Goal: Task Accomplishment & Management: Use online tool/utility

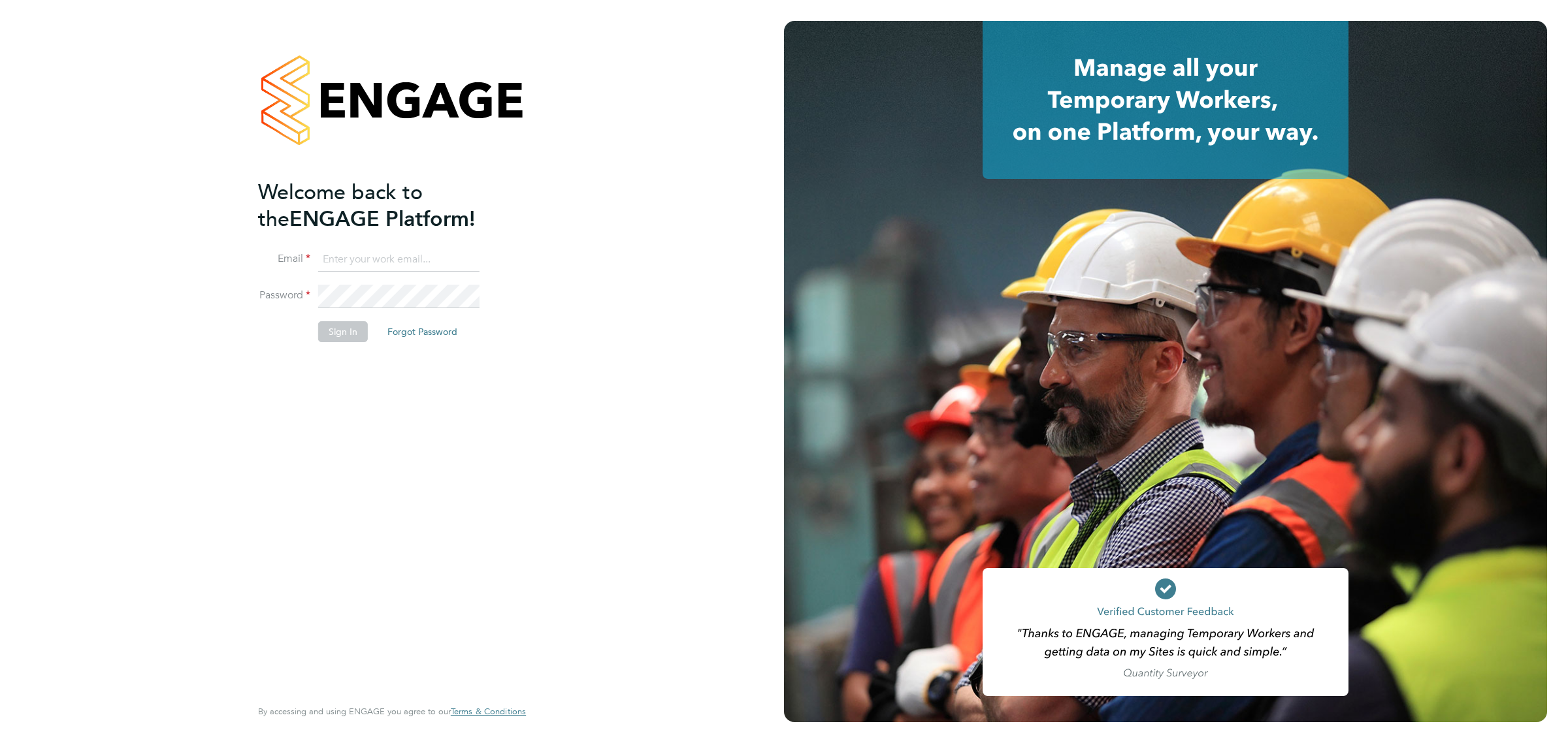
type input "[EMAIL_ADDRESS][DOMAIN_NAME]"
click at [345, 331] on button "Sign In" at bounding box center [343, 331] width 50 height 21
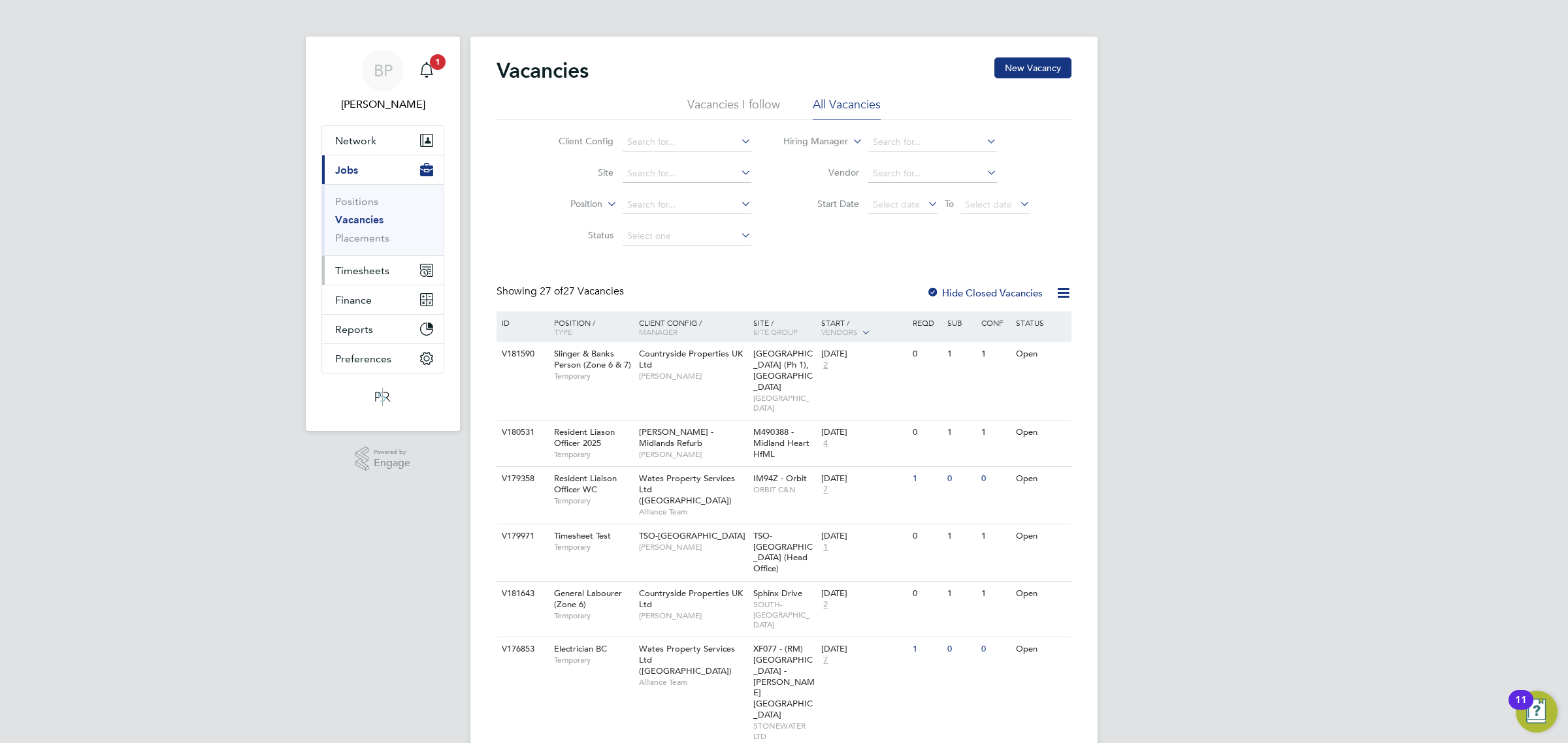
click at [361, 272] on span "Timesheets" at bounding box center [362, 270] width 54 height 12
click at [370, 234] on link "Timesheets" at bounding box center [362, 230] width 54 height 12
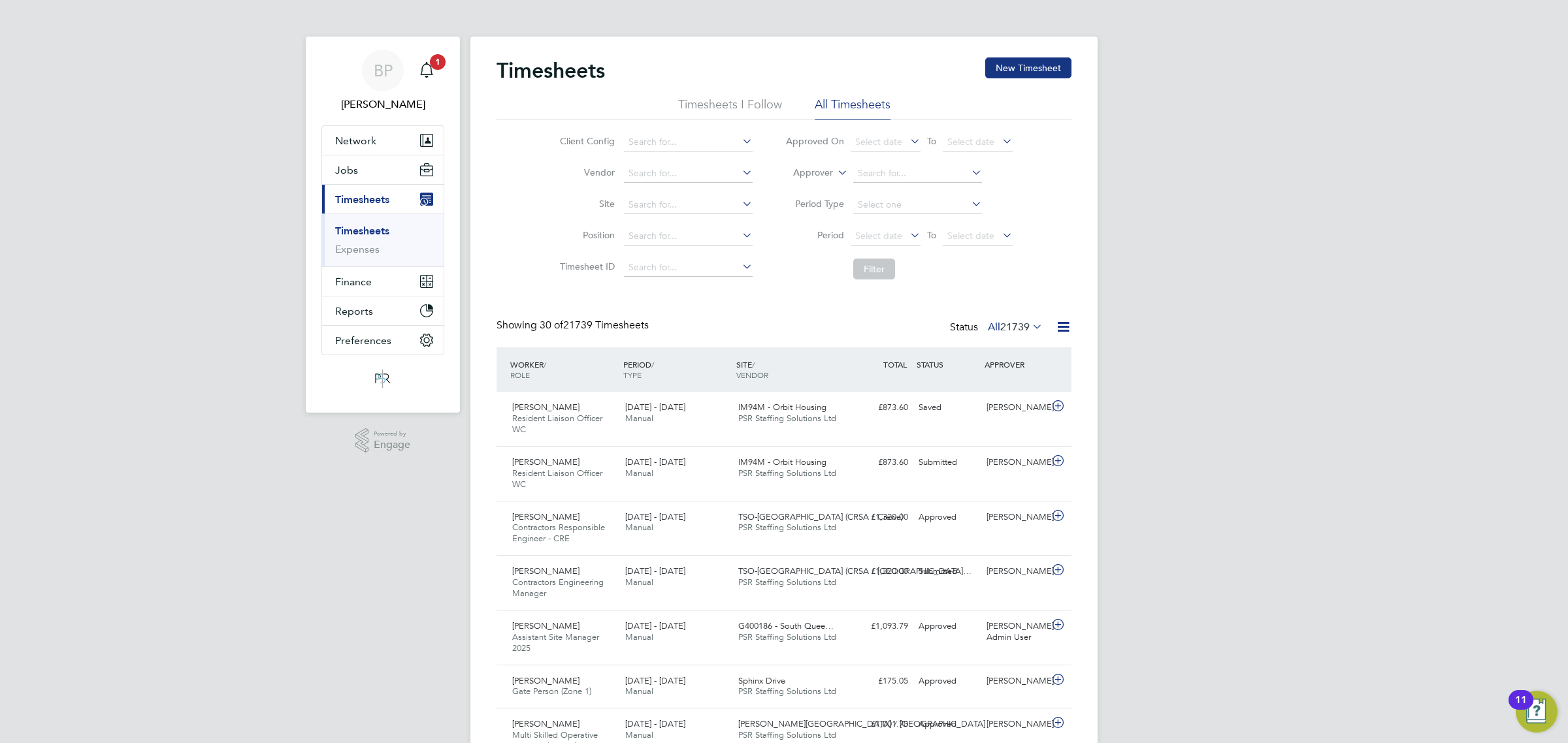
click at [1062, 330] on icon at bounding box center [1063, 327] width 16 height 16
click at [964, 351] on li "Export Timesheets" at bounding box center [981, 358] width 173 height 18
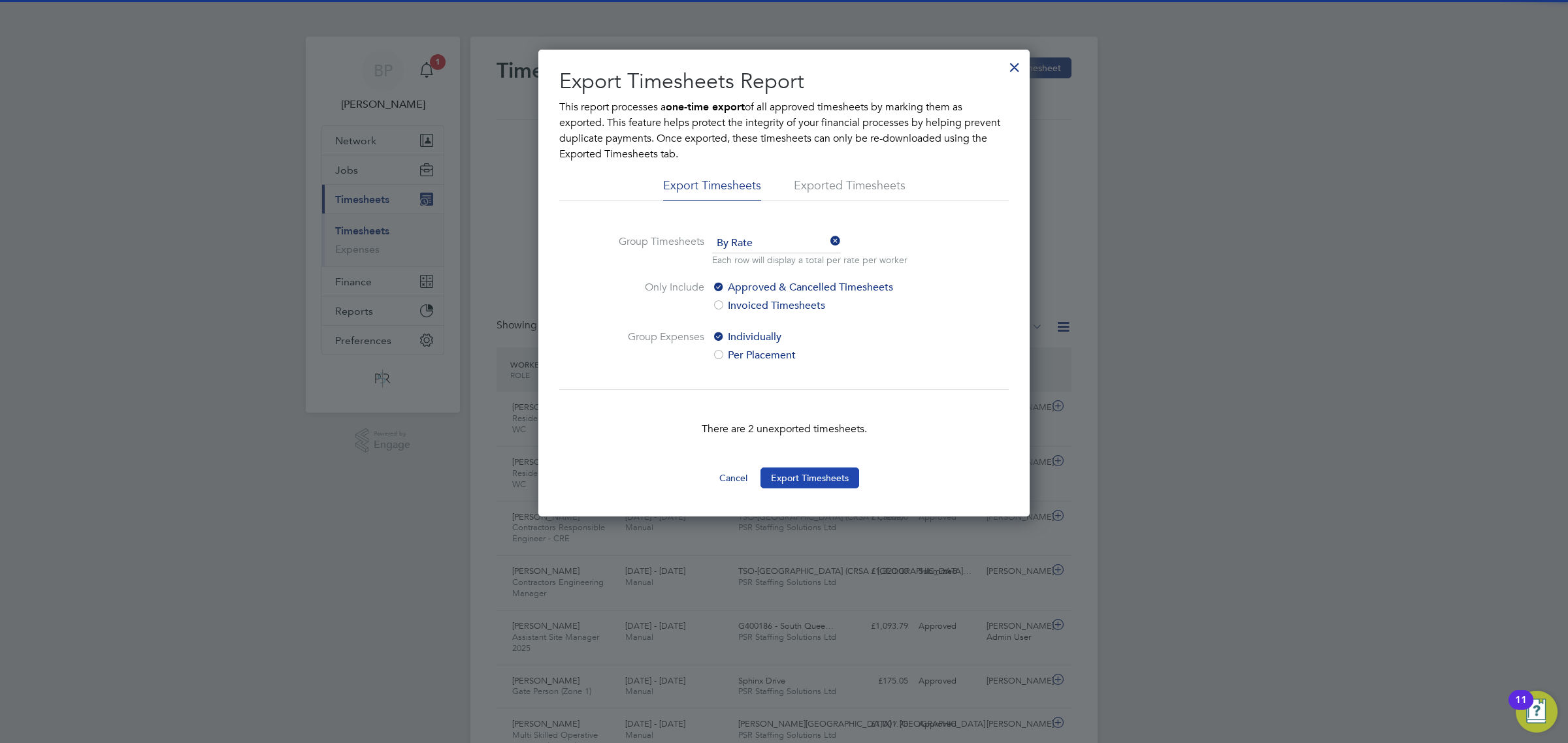
click at [812, 480] on button "Export Timesheets" at bounding box center [810, 478] width 98 height 21
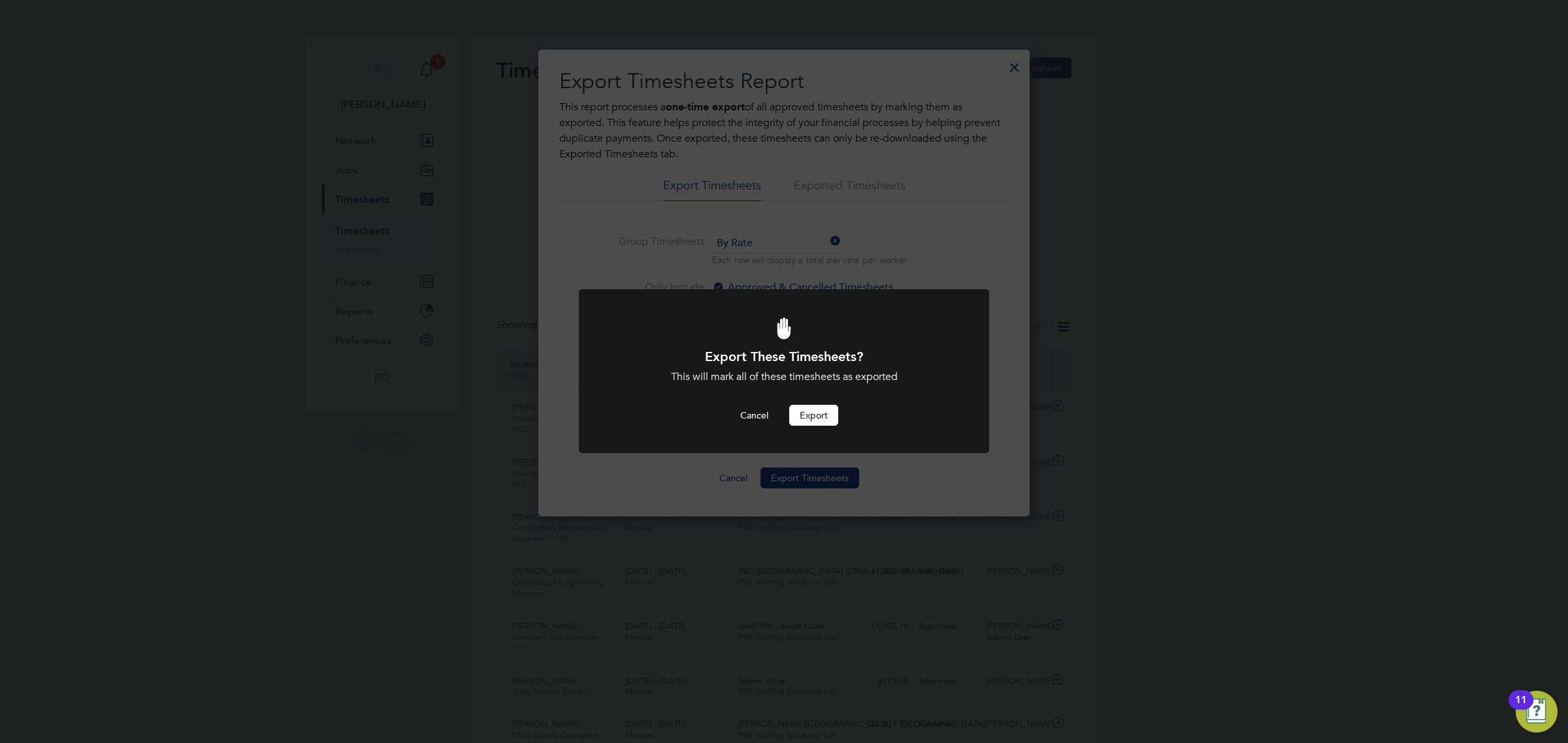
click at [824, 409] on button "Export" at bounding box center [813, 415] width 49 height 21
